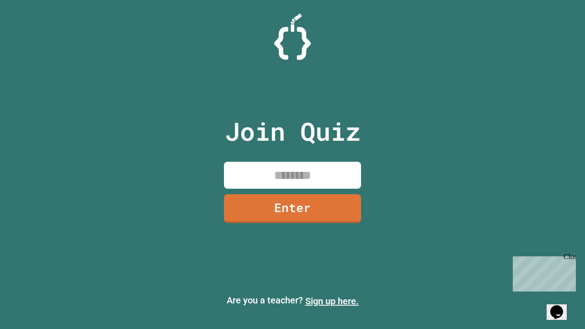
click at [332, 301] on link "Sign up here." at bounding box center [332, 301] width 54 height 11
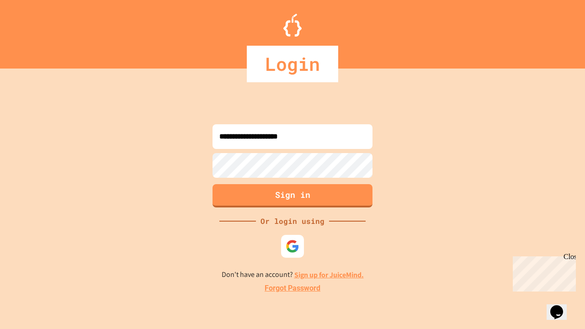
type input "**********"
